Goal: Go to known website

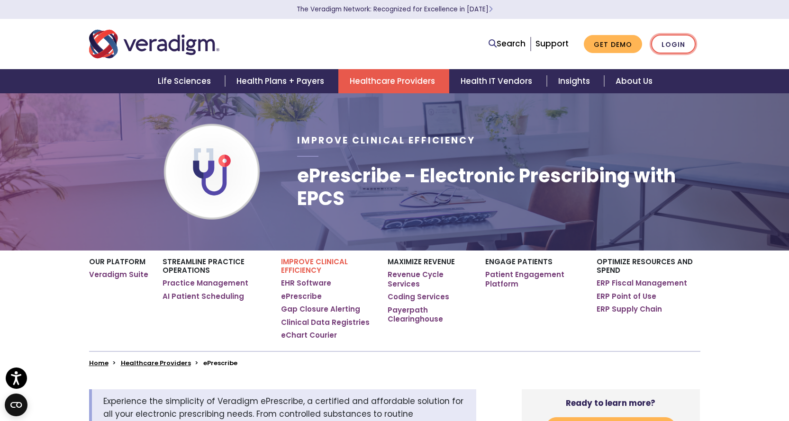
click at [673, 46] on link "Login" at bounding box center [673, 44] width 45 height 19
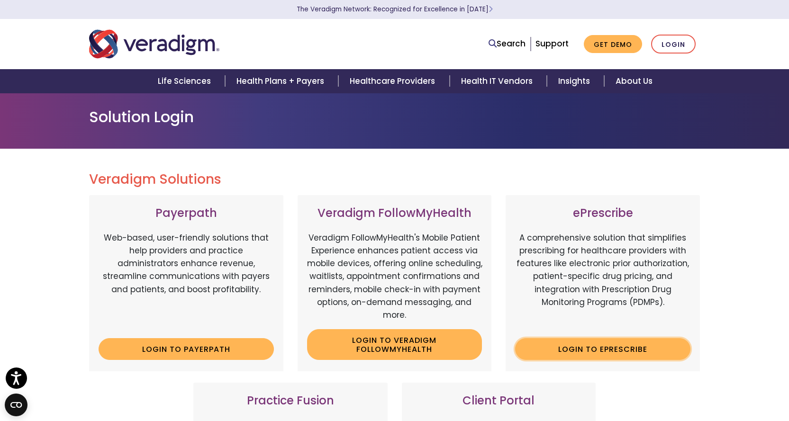
click at [571, 352] on link "Login to ePrescribe" at bounding box center [602, 349] width 175 height 22
